Goal: Task Accomplishment & Management: Use online tool/utility

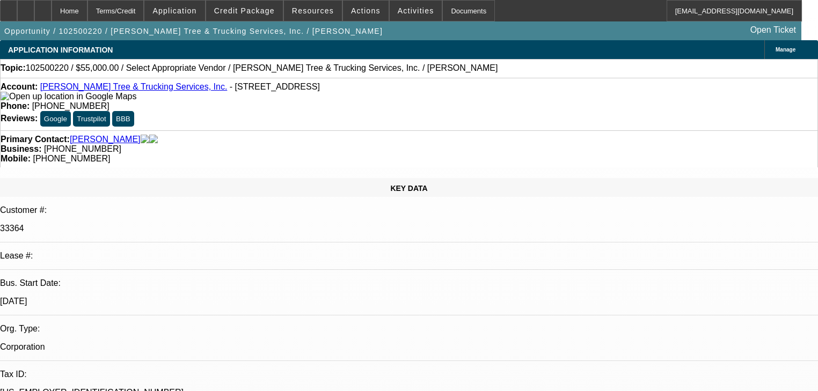
select select "0"
select select "2"
select select "0.1"
select select "4"
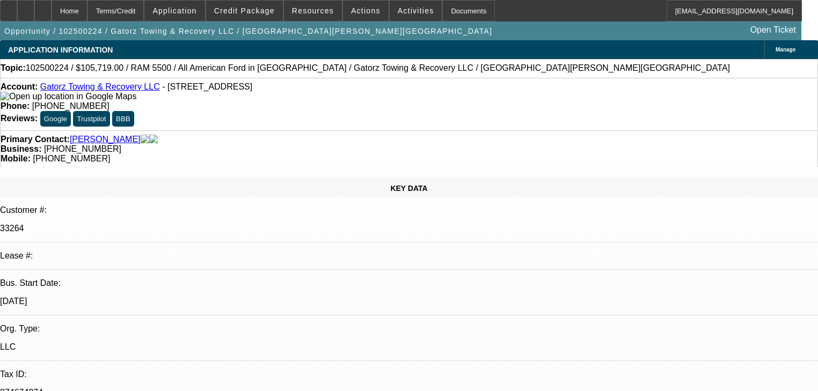
select select "0"
select select "6"
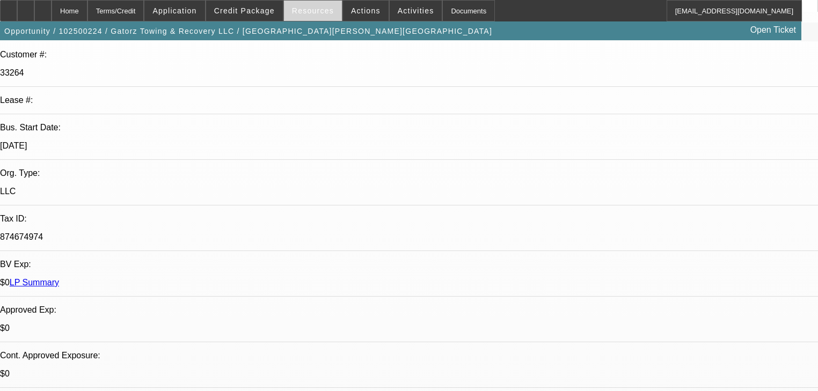
scroll to position [43, 0]
